Goal: Information Seeking & Learning: Learn about a topic

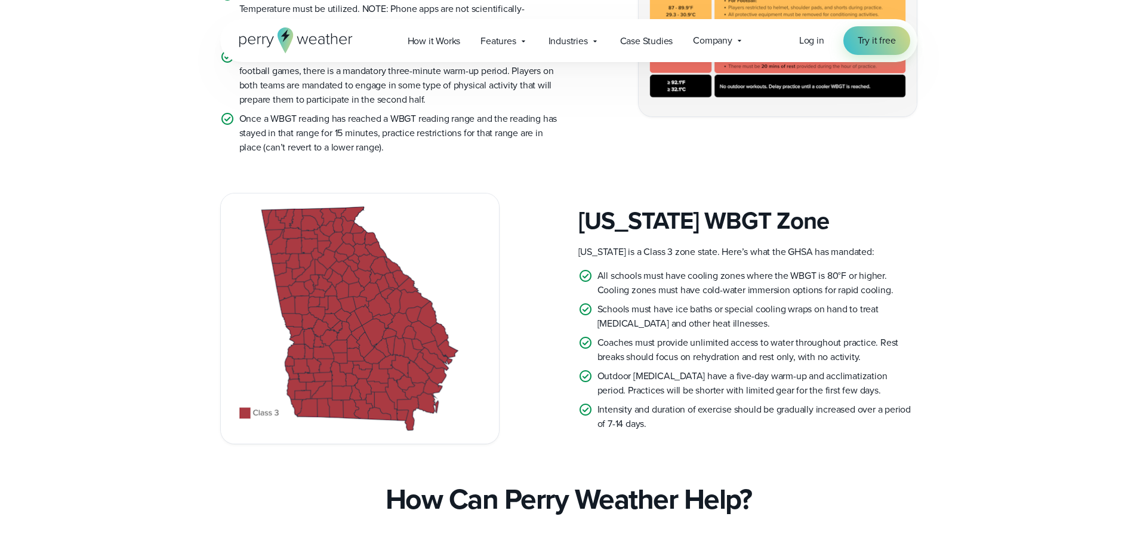
click at [553, 286] on div "[US_STATE] WBGT Zone [US_STATE] is a Class 3 zone state. Here’s what the GHSA h…" at bounding box center [568, 318] width 697 height 251
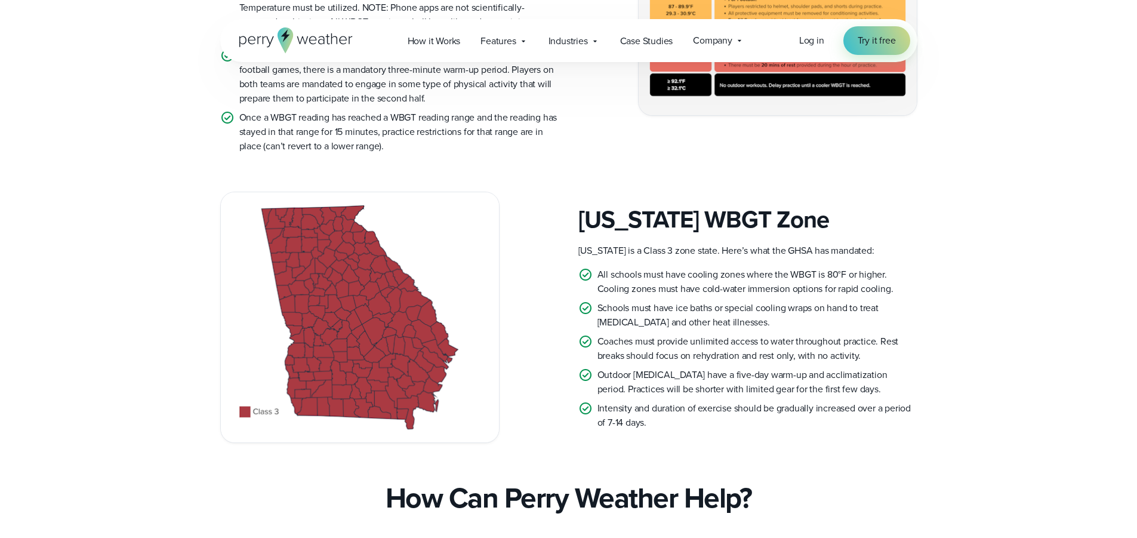
scroll to position [657, 0]
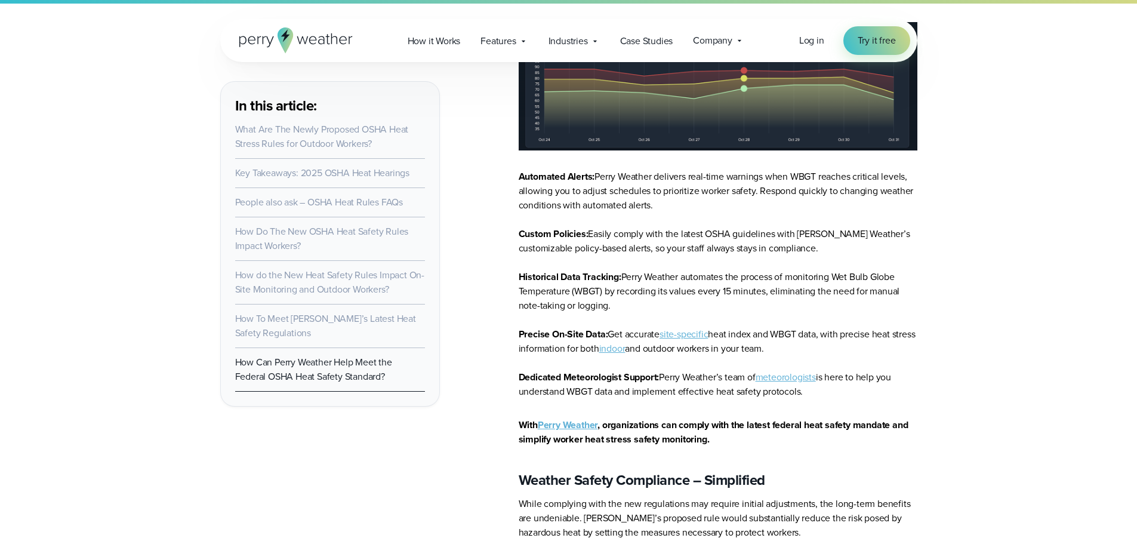
scroll to position [8495, 0]
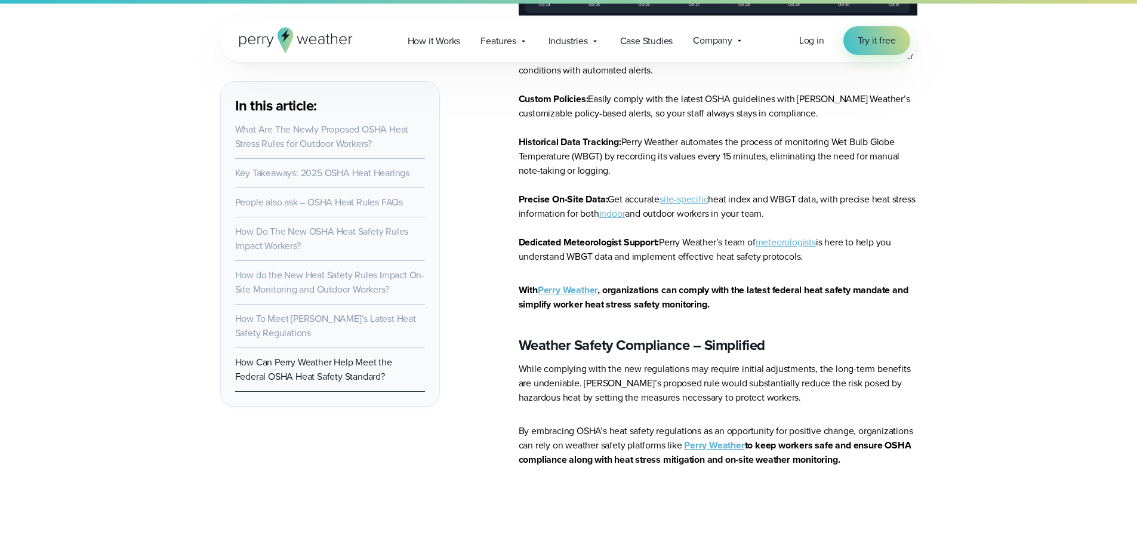
click at [324, 170] on link "Key Takeaways: 2025 OSHA Heat Hearings" at bounding box center [322, 173] width 174 height 14
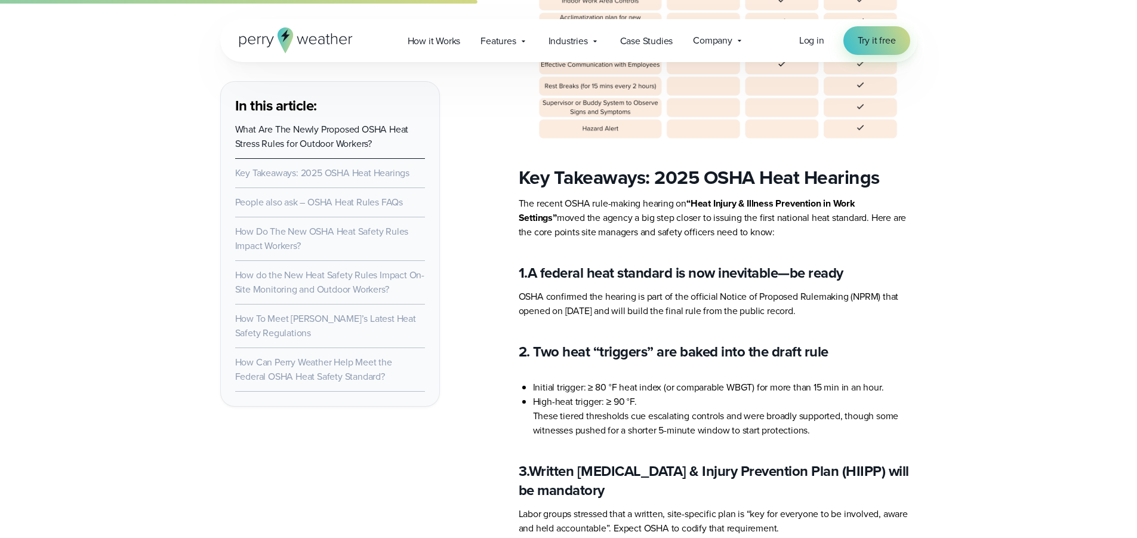
scroll to position [2284, 0]
